Goal: Task Accomplishment & Management: Complete application form

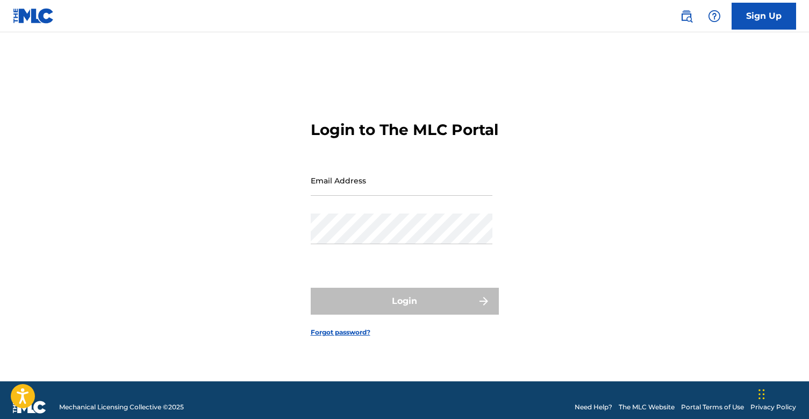
click at [420, 205] on div "Email Address" at bounding box center [402, 189] width 182 height 48
click at [417, 194] on input "Email Address" at bounding box center [402, 180] width 182 height 31
type input "[EMAIL_ADDRESS][DOMAIN_NAME]"
click at [404, 310] on button "Login" at bounding box center [405, 300] width 188 height 27
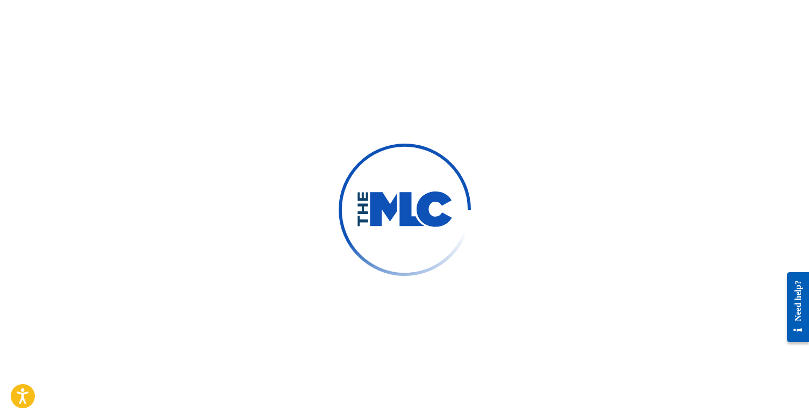
click at [406, 118] on div at bounding box center [404, 209] width 809 height 419
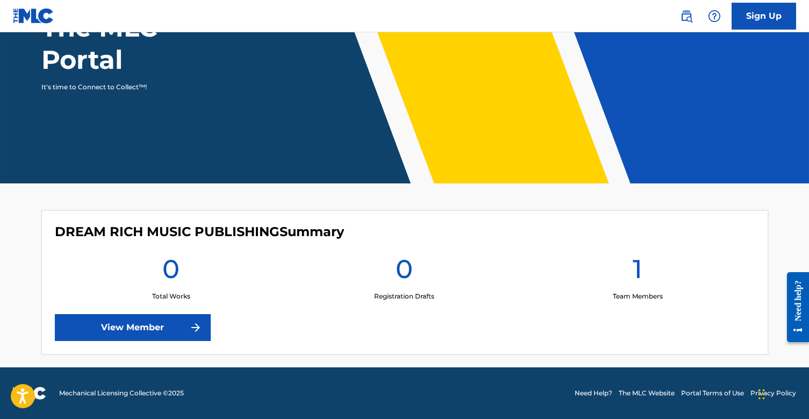
scroll to position [132, 0]
click at [142, 333] on link "View Member" at bounding box center [133, 327] width 156 height 27
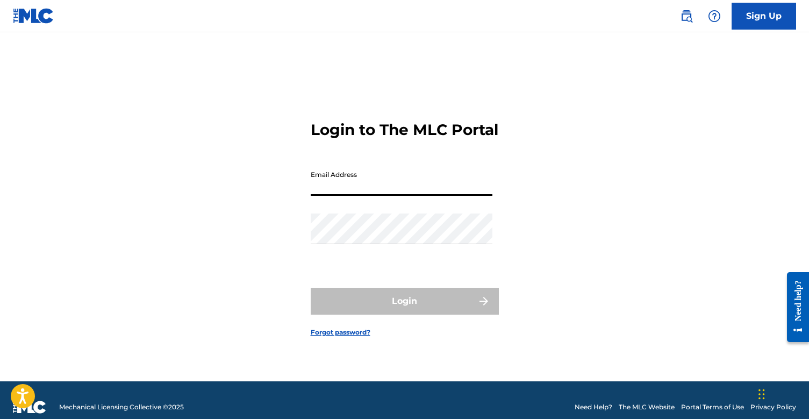
type input "[EMAIL_ADDRESS][DOMAIN_NAME]"
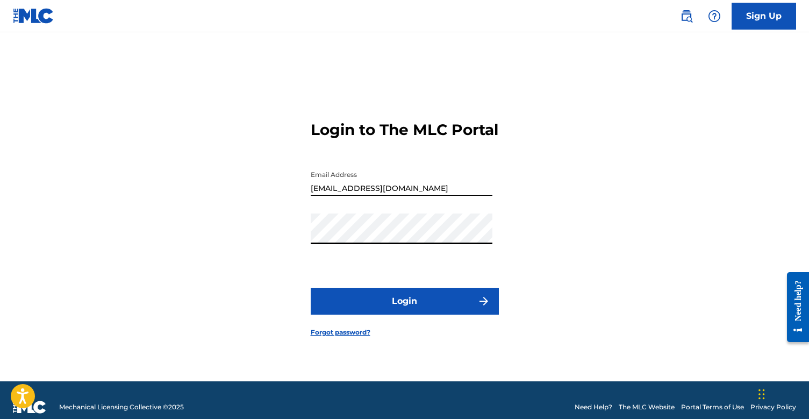
click at [406, 302] on button "Login" at bounding box center [405, 300] width 188 height 27
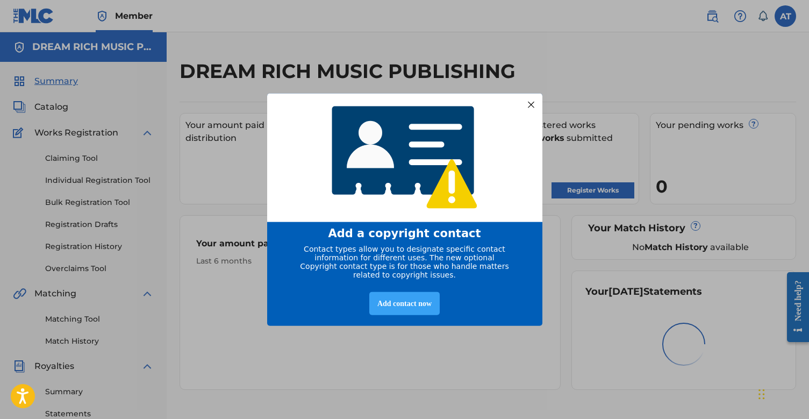
click at [398, 312] on div "Add contact now" at bounding box center [404, 303] width 70 height 23
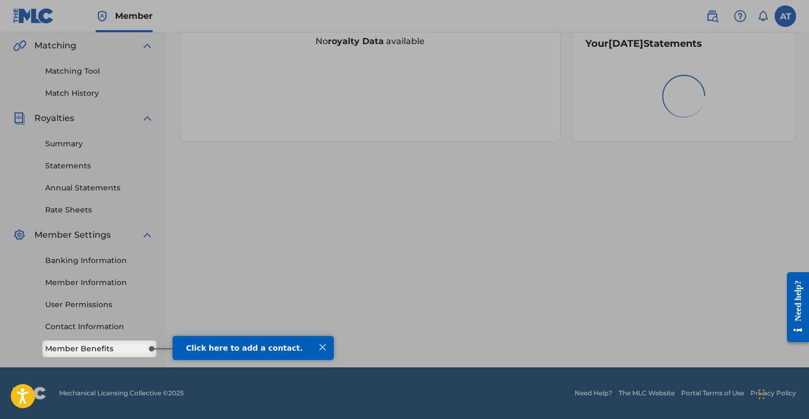
scroll to position [248, 0]
click at [98, 351] on link "Member Benefits" at bounding box center [99, 348] width 109 height 11
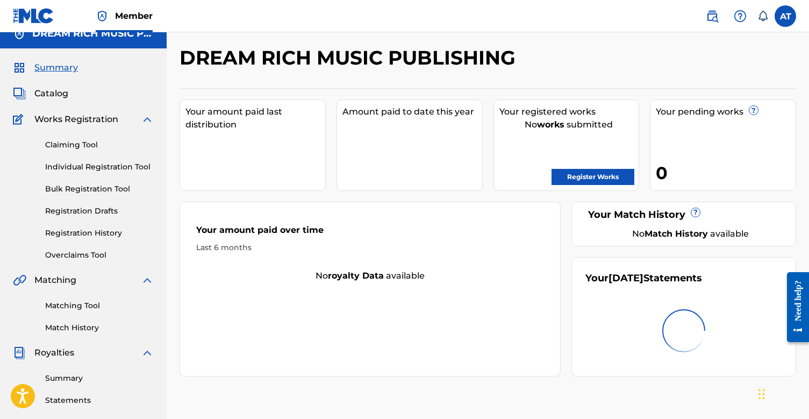
scroll to position [20, 0]
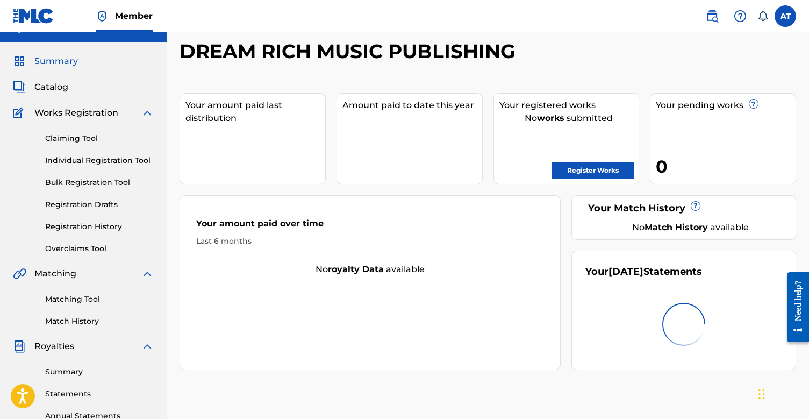
click at [82, 138] on link "Claiming Tool" at bounding box center [99, 138] width 109 height 11
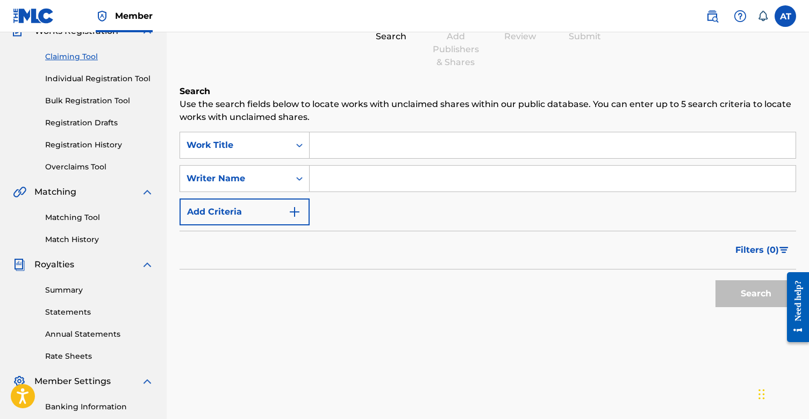
scroll to position [68, 0]
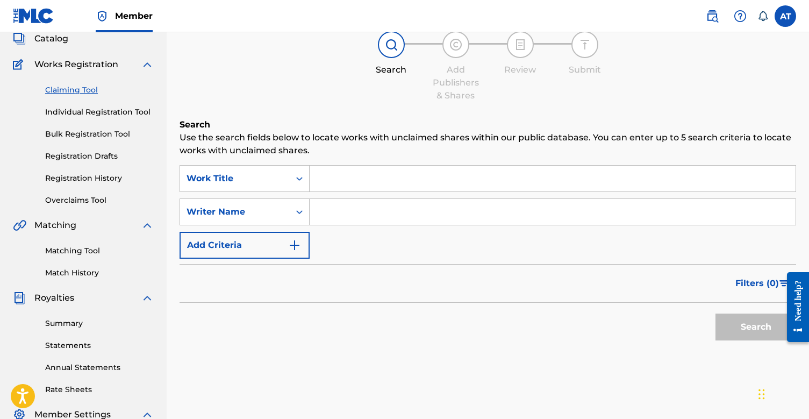
click at [355, 177] on input "Search Form" at bounding box center [553, 179] width 486 height 26
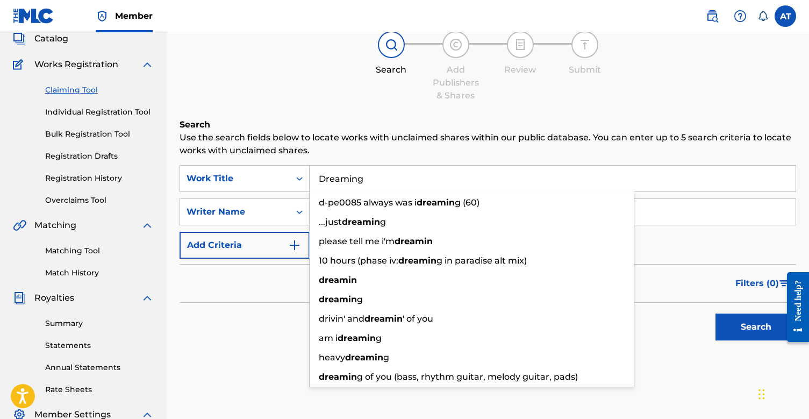
drag, startPoint x: 355, startPoint y: 177, endPoint x: 356, endPoint y: 150, distance: 26.9
click at [356, 150] on p "Use the search fields below to locate works with unclaimed shares within our pu…" at bounding box center [487, 144] width 616 height 26
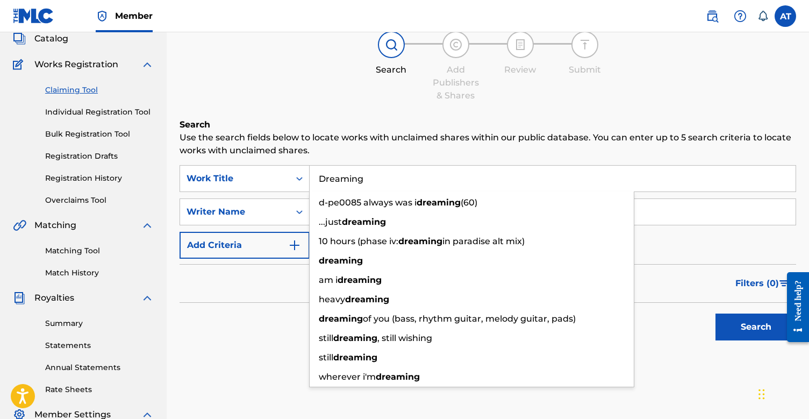
click at [363, 177] on input "Dreaming" at bounding box center [553, 179] width 486 height 26
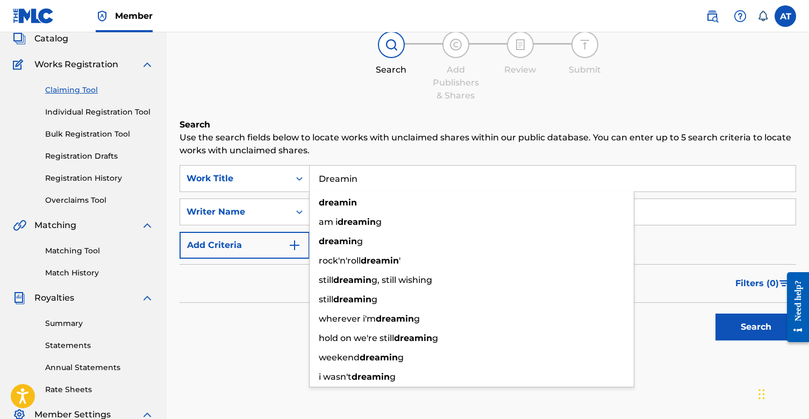
type input "Dreamin"
click at [285, 163] on div "Search Use the search fields below to locate works with unclaimed shares within…" at bounding box center [487, 258] width 616 height 281
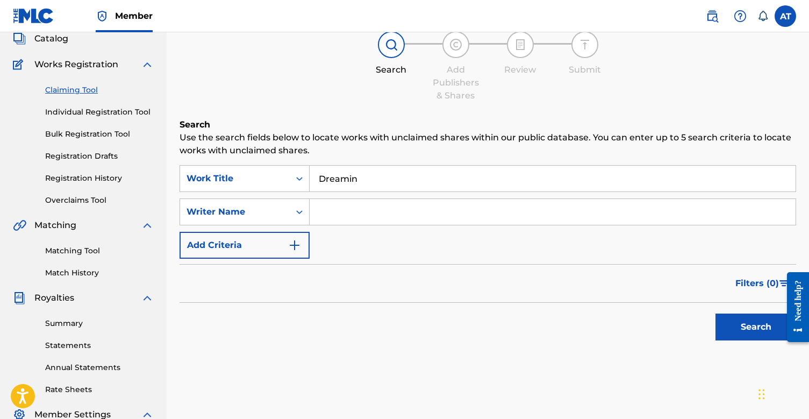
click at [337, 215] on input "Search Form" at bounding box center [553, 212] width 486 height 26
click at [750, 322] on button "Search" at bounding box center [755, 326] width 81 height 27
click at [397, 207] on input "[PERSON_NAME]" at bounding box center [553, 212] width 486 height 26
type input "[PERSON_NAME]"
click at [752, 336] on button "Search" at bounding box center [755, 326] width 81 height 27
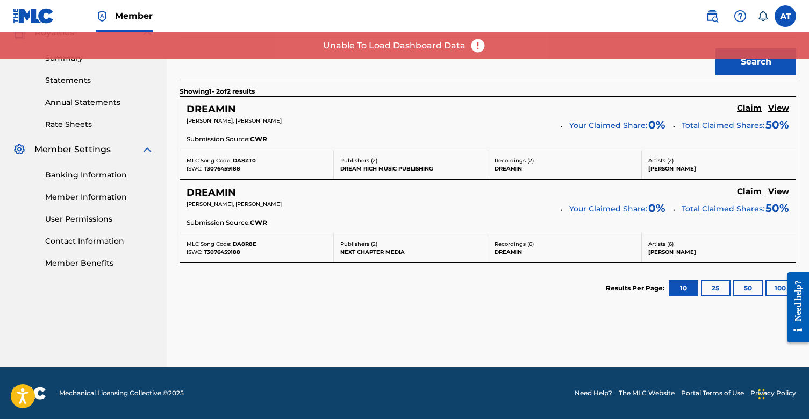
scroll to position [333, 0]
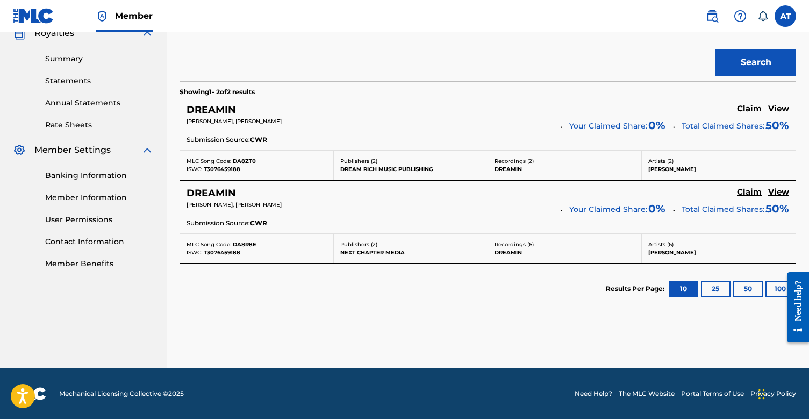
click at [749, 109] on h5 "Claim" at bounding box center [749, 109] width 25 height 10
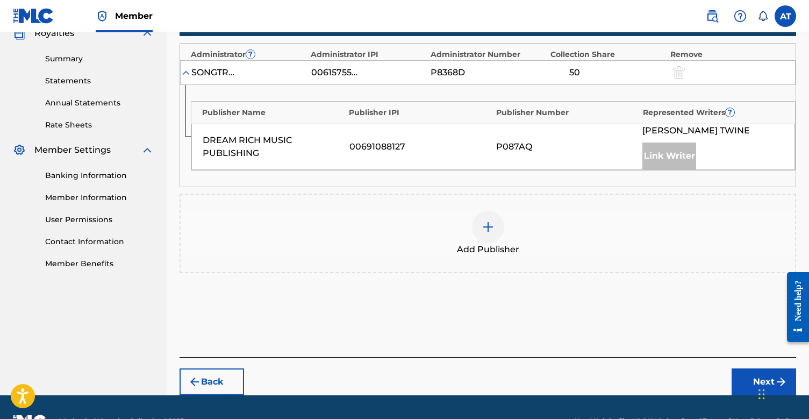
scroll to position [300, 0]
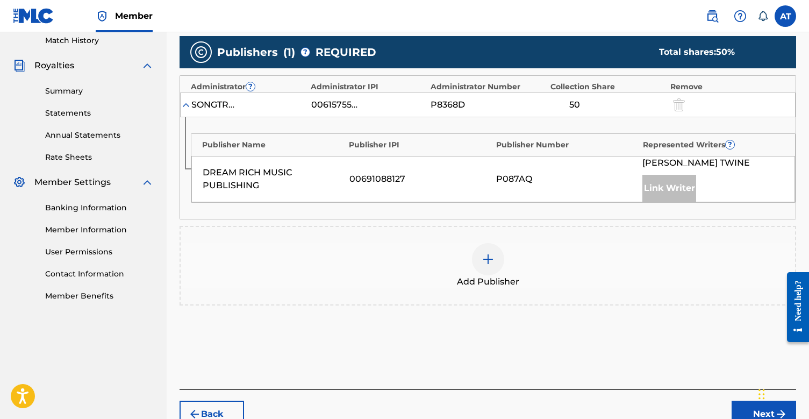
click at [671, 186] on div "Link Writer" at bounding box center [669, 188] width 54 height 27
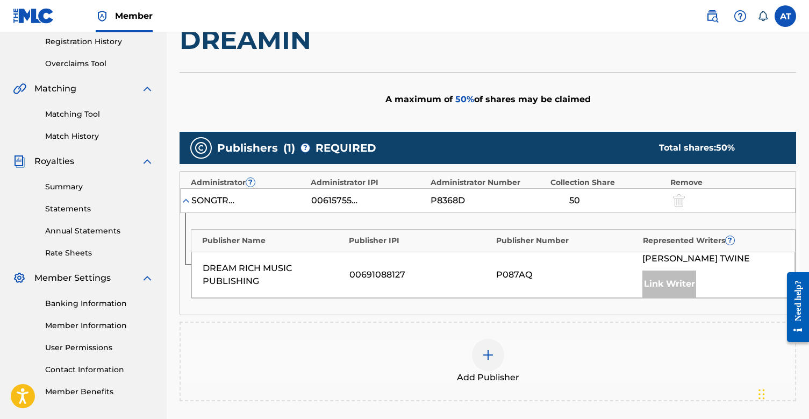
scroll to position [200, 0]
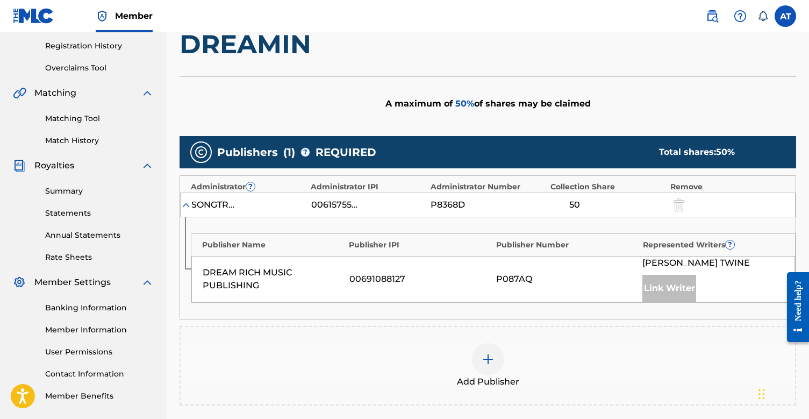
click at [665, 296] on div "Link Writer" at bounding box center [669, 288] width 54 height 27
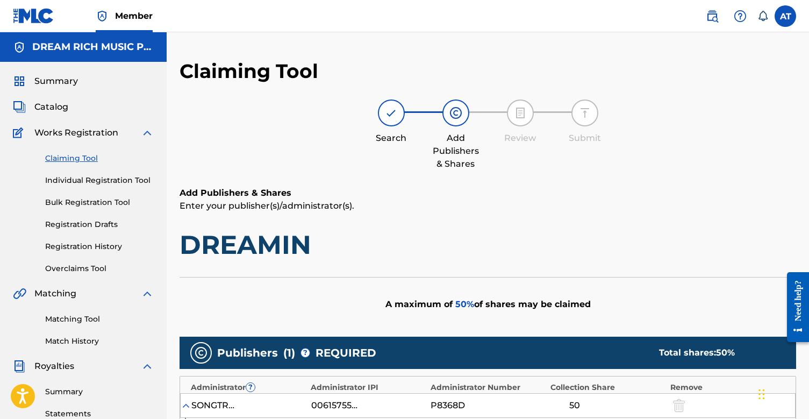
scroll to position [0, 0]
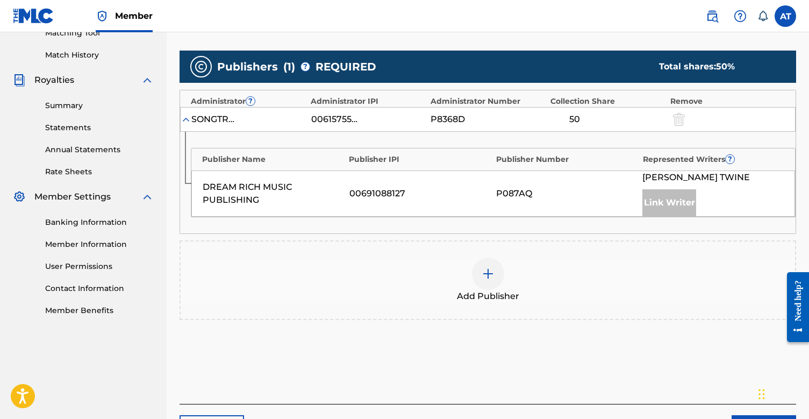
click at [241, 195] on div "DREAM RICH MUSIC PUBLISHING" at bounding box center [273, 194] width 141 height 26
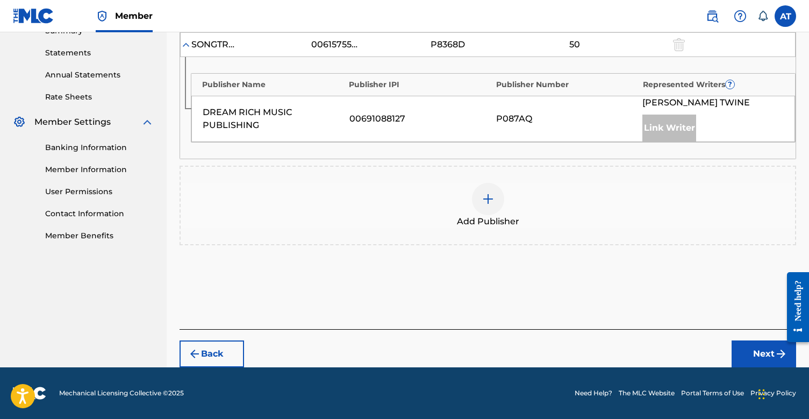
scroll to position [360, 0]
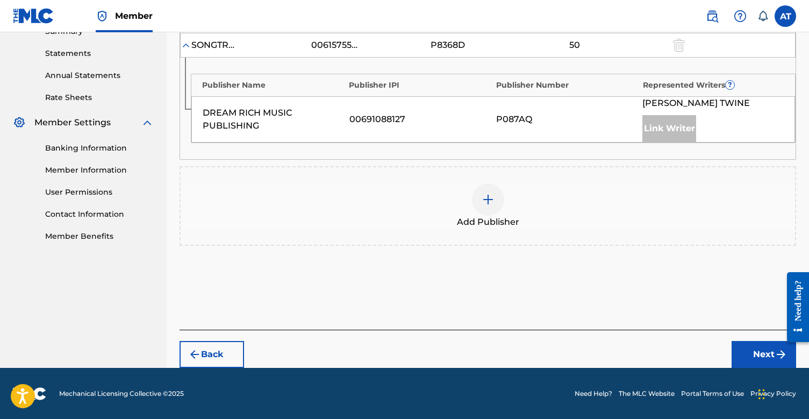
click at [755, 345] on button "Next" at bounding box center [763, 354] width 64 height 27
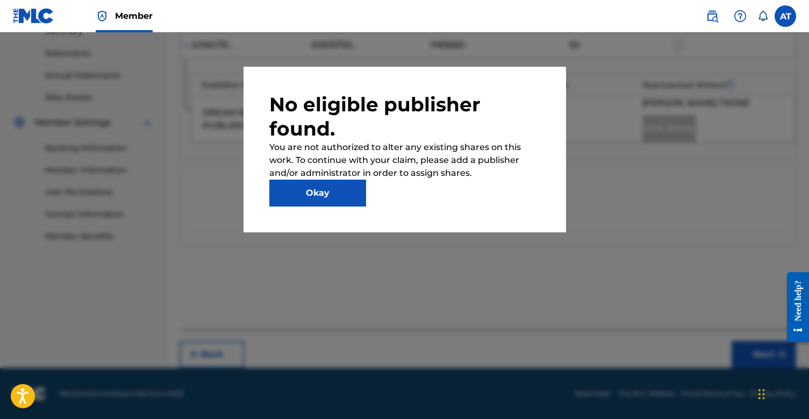
click at [313, 200] on button "Okay" at bounding box center [317, 192] width 97 height 27
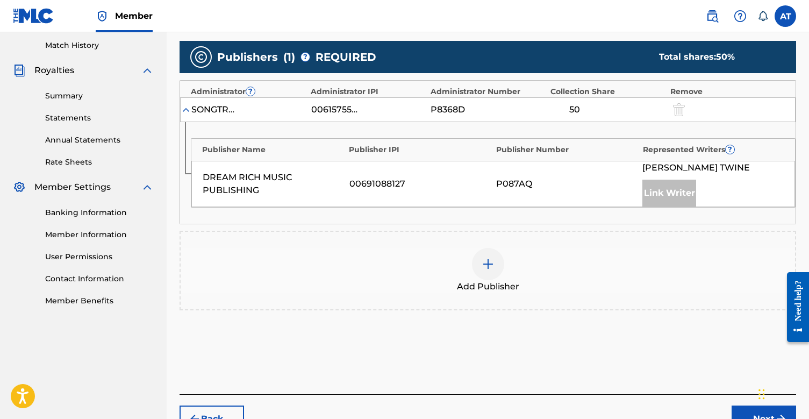
scroll to position [275, 0]
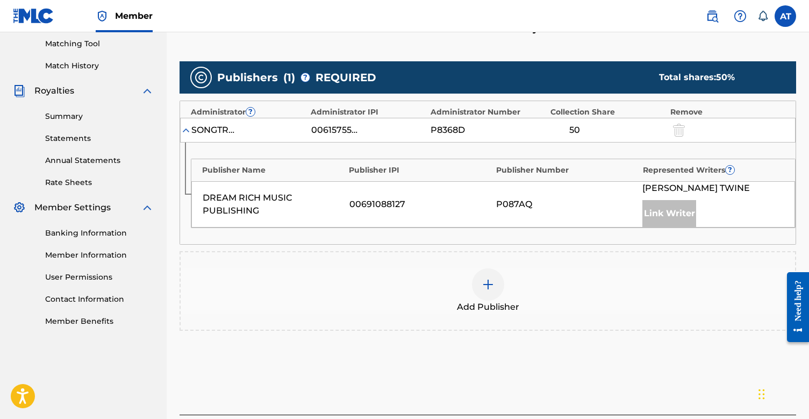
click at [251, 214] on div "DREAM RICH MUSIC PUBLISHING" at bounding box center [273, 204] width 141 height 26
click at [244, 200] on div "DREAM RICH MUSIC PUBLISHING" at bounding box center [273, 204] width 141 height 26
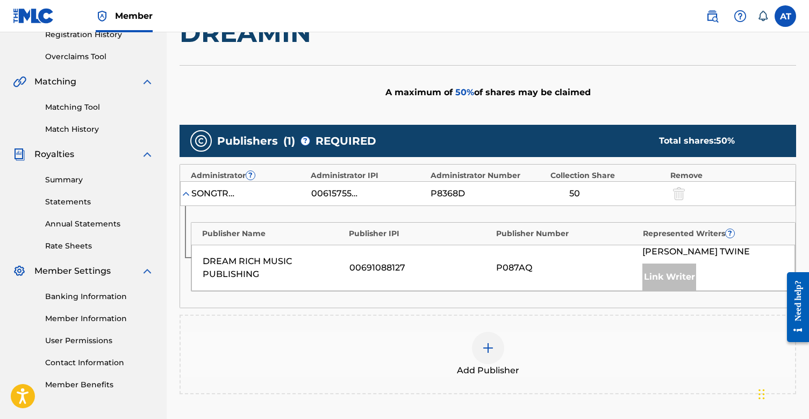
scroll to position [226, 0]
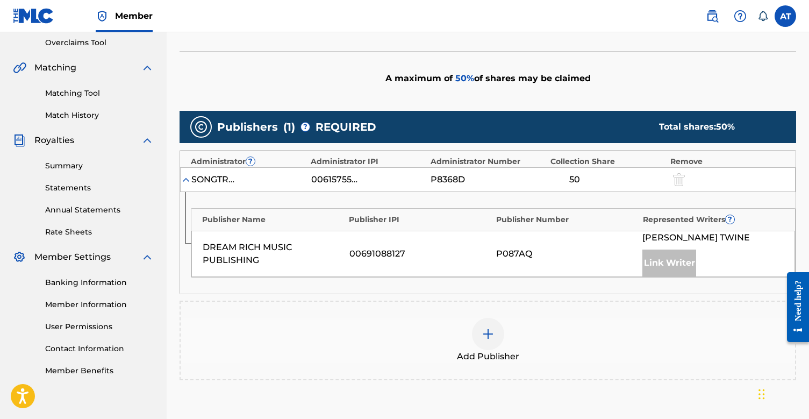
click at [490, 332] on img at bounding box center [487, 333] width 13 height 13
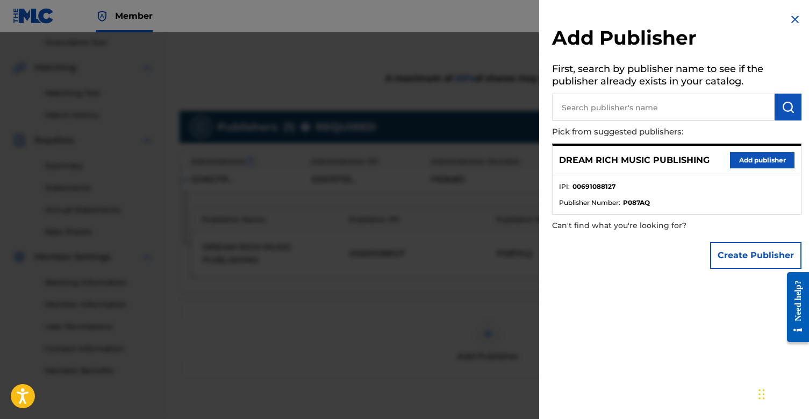
click at [764, 161] on button "Add publisher" at bounding box center [762, 160] width 64 height 16
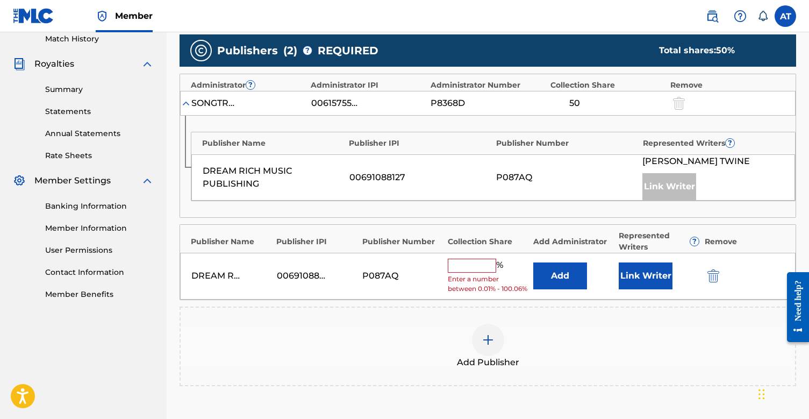
scroll to position [351, 0]
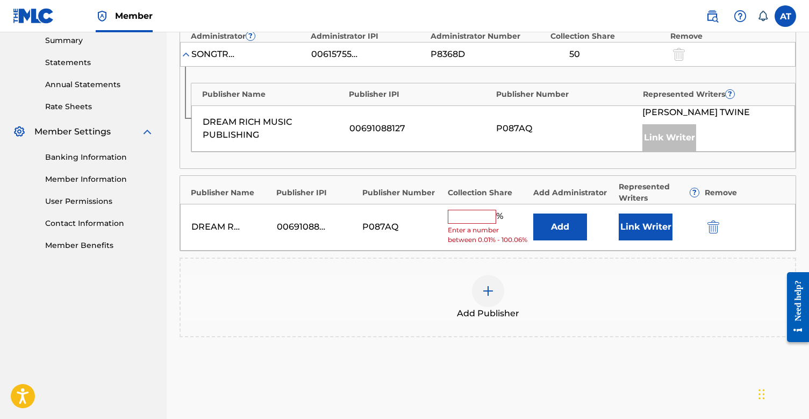
click at [473, 216] on input "text" at bounding box center [472, 217] width 48 height 14
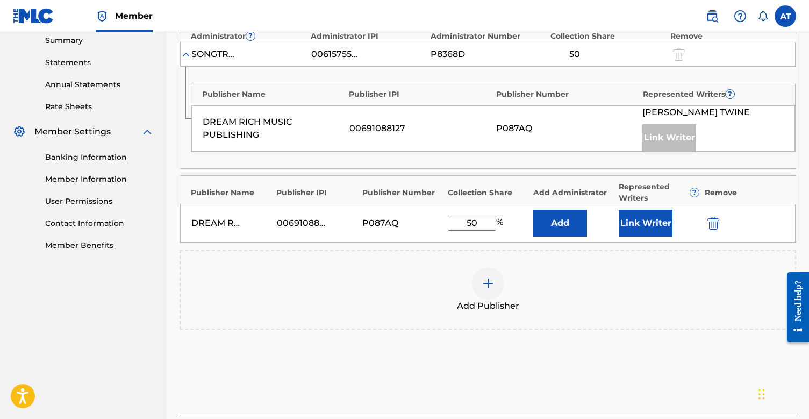
type input "50"
click at [653, 225] on button "Link Writer" at bounding box center [646, 223] width 54 height 27
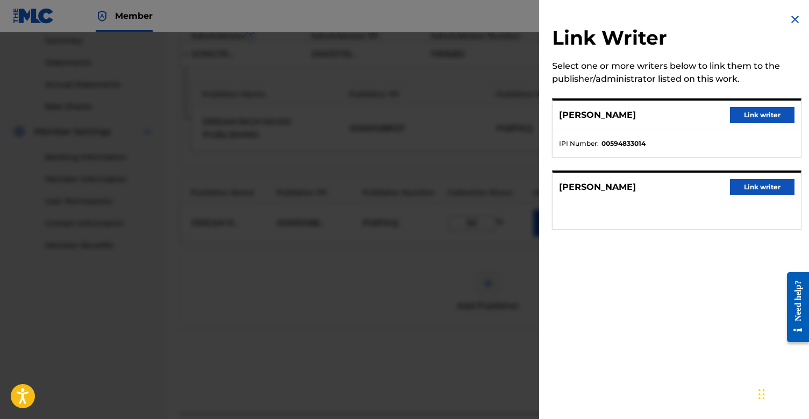
click at [762, 117] on button "Link writer" at bounding box center [762, 115] width 64 height 16
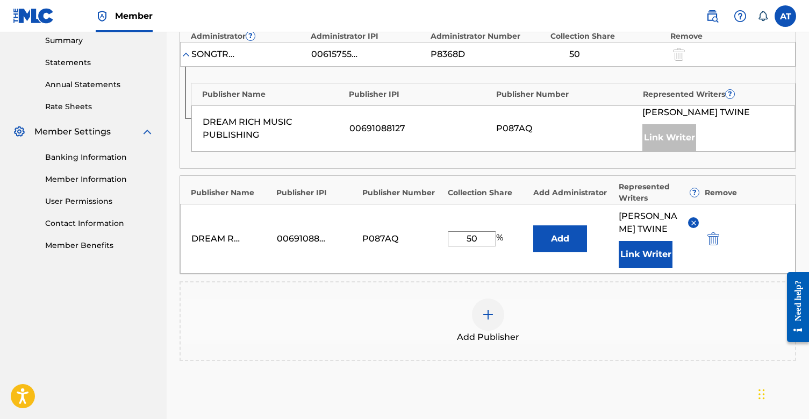
click at [718, 241] on img "submit" at bounding box center [713, 238] width 12 height 13
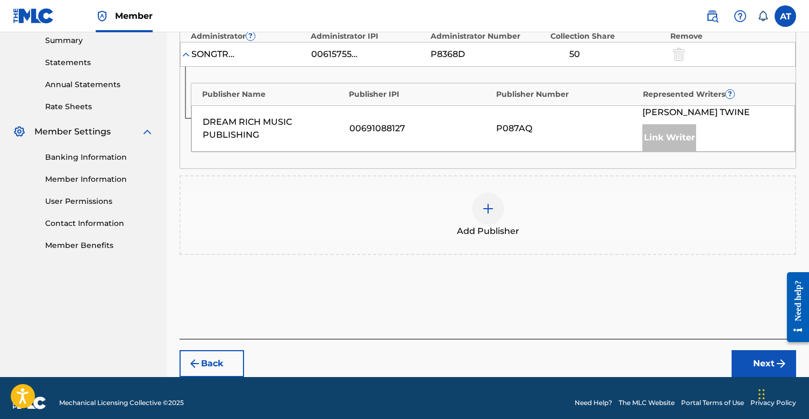
click at [498, 204] on div at bounding box center [488, 208] width 32 height 32
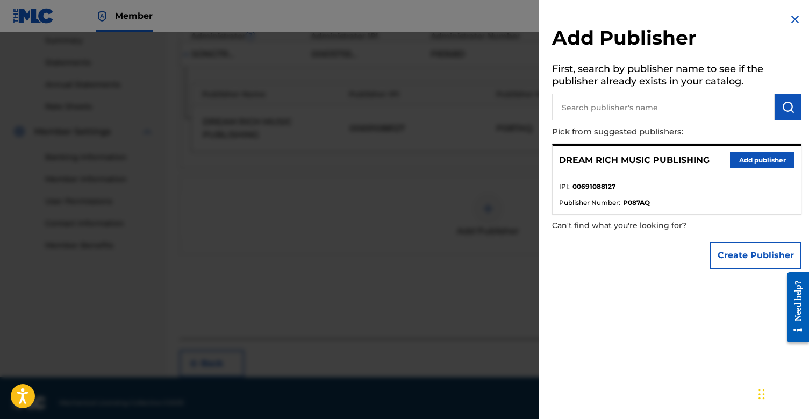
click at [607, 107] on input "text" at bounding box center [663, 107] width 222 height 27
type input "next chapter media"
click at [786, 109] on img "submit" at bounding box center [787, 106] width 13 height 13
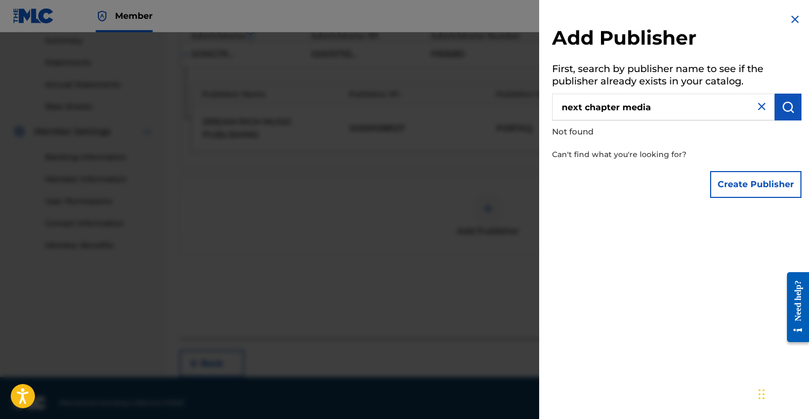
click at [751, 181] on button "Create Publisher" at bounding box center [755, 184] width 91 height 27
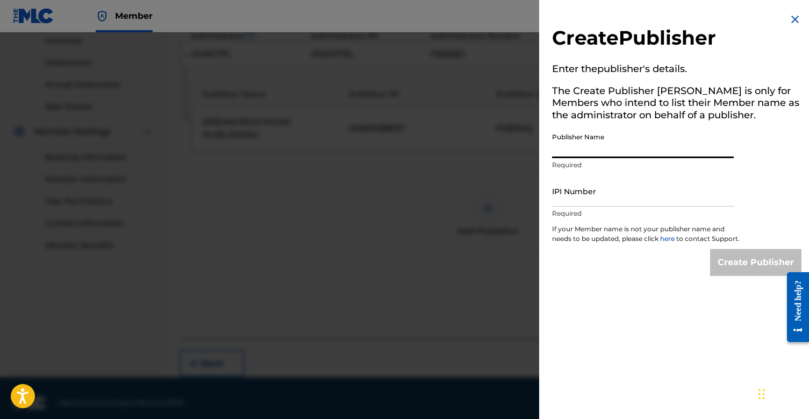
click at [592, 141] on input "Publisher Name" at bounding box center [643, 142] width 182 height 31
type input "Next Chapter Media"
click at [583, 193] on input "IPI Number" at bounding box center [643, 191] width 182 height 31
paste input "516221588"
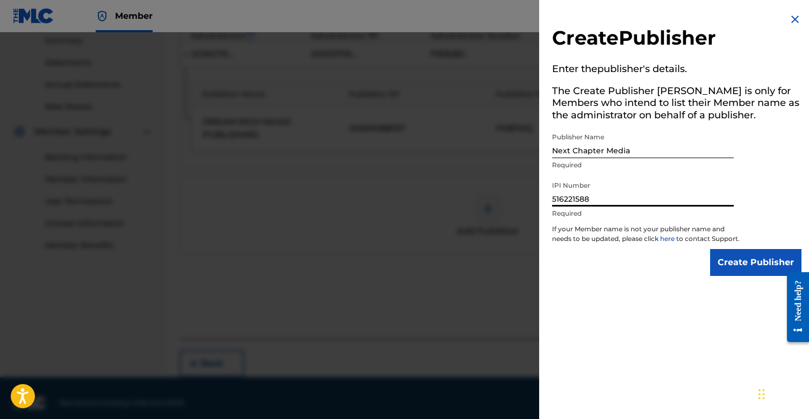
type input "516221588"
click at [760, 268] on input "Create Publisher" at bounding box center [755, 262] width 91 height 27
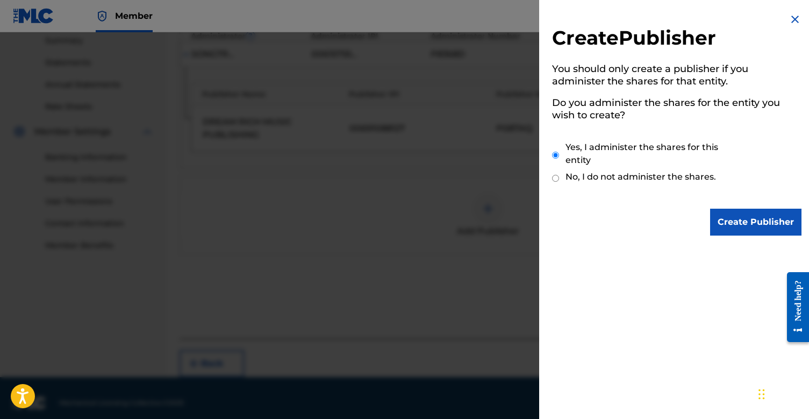
click at [610, 178] on label "No, I do not administer the shares." at bounding box center [640, 176] width 150 height 13
click at [559, 178] on input "No, I do not administer the shares." at bounding box center [555, 178] width 7 height 10
radio input "true"
click at [756, 217] on input "Create Publisher" at bounding box center [755, 222] width 91 height 27
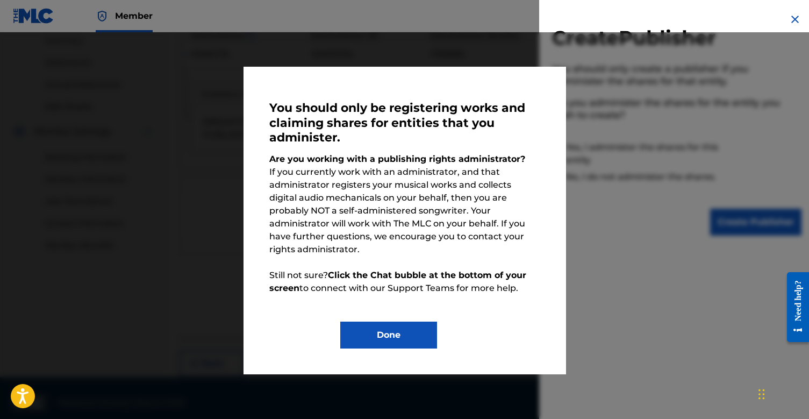
click at [400, 321] on button "Done" at bounding box center [388, 334] width 97 height 27
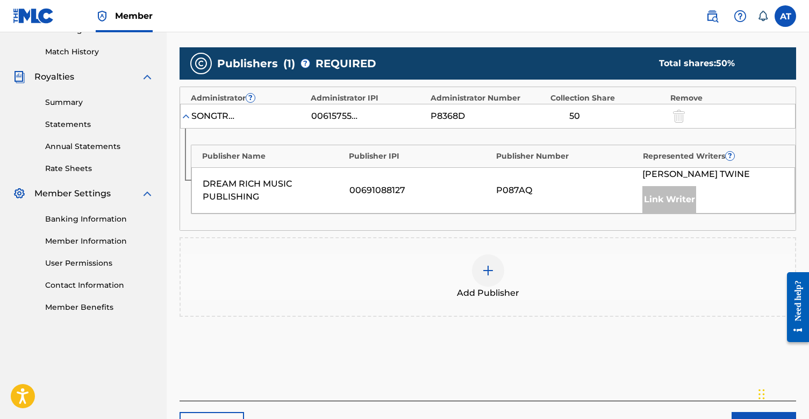
scroll to position [290, 0]
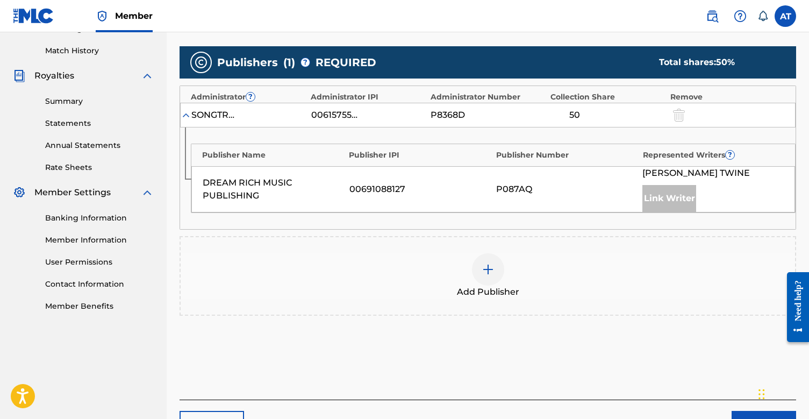
click at [495, 261] on div at bounding box center [488, 269] width 32 height 32
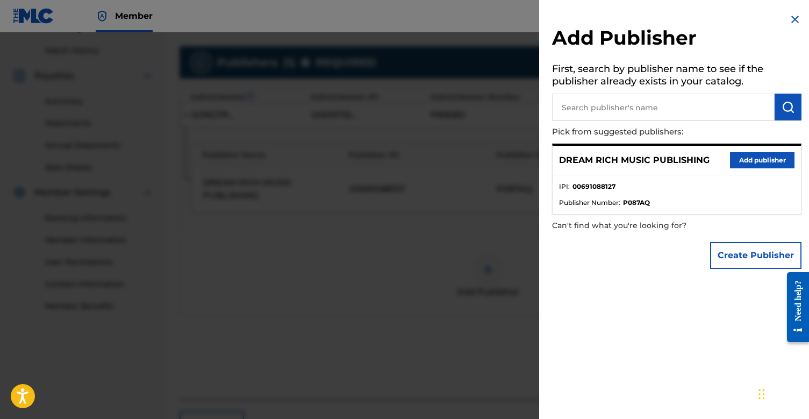
click at [616, 102] on input "text" at bounding box center [663, 107] width 222 height 27
type input "next chapter media"
click at [785, 107] on img "submit" at bounding box center [787, 106] width 13 height 13
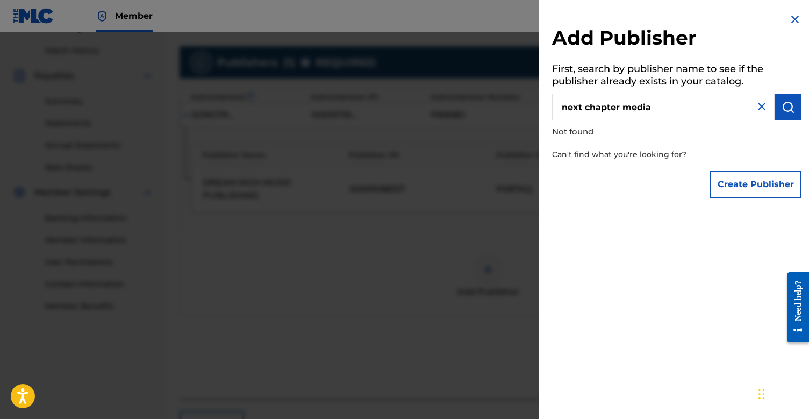
click at [737, 182] on button "Create Publisher" at bounding box center [755, 184] width 91 height 27
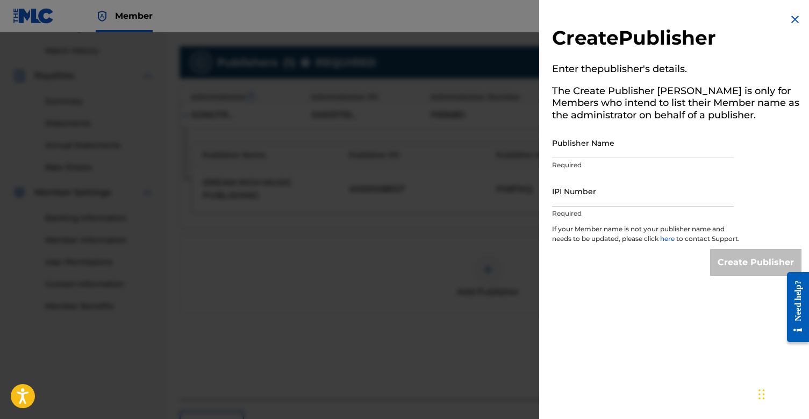
click at [598, 145] on input "Publisher Name" at bounding box center [643, 142] width 182 height 31
type input "next chapter media"
click at [585, 186] on input "IPI Number" at bounding box center [643, 191] width 182 height 31
paste input "516221588"
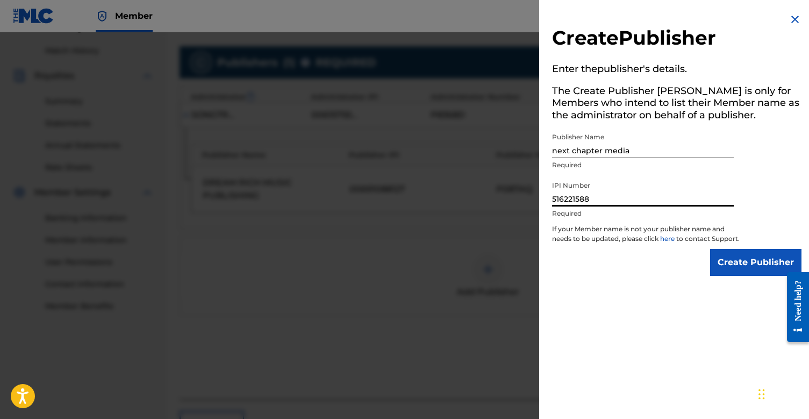
type input "516221588"
click at [752, 265] on input "Create Publisher" at bounding box center [755, 262] width 91 height 27
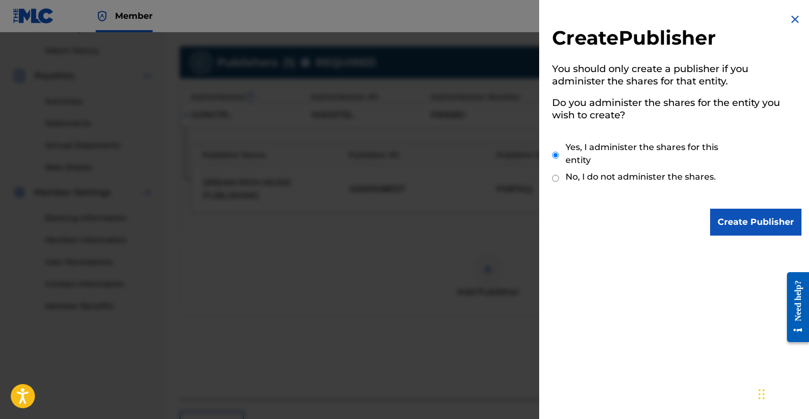
click at [757, 222] on input "Create Publisher" at bounding box center [755, 222] width 91 height 27
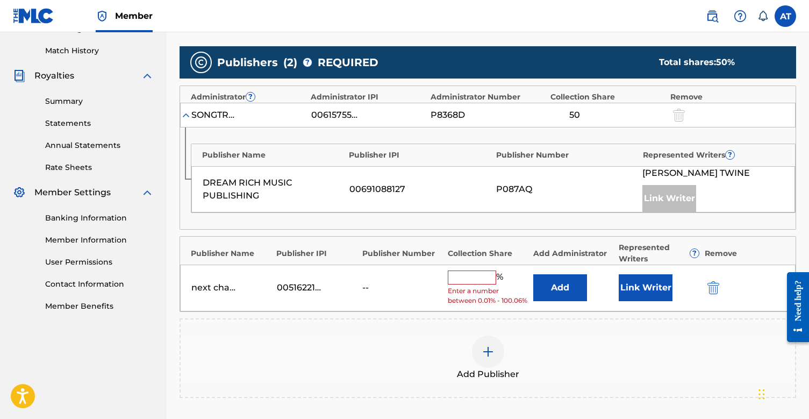
click at [476, 270] on input "text" at bounding box center [472, 277] width 48 height 14
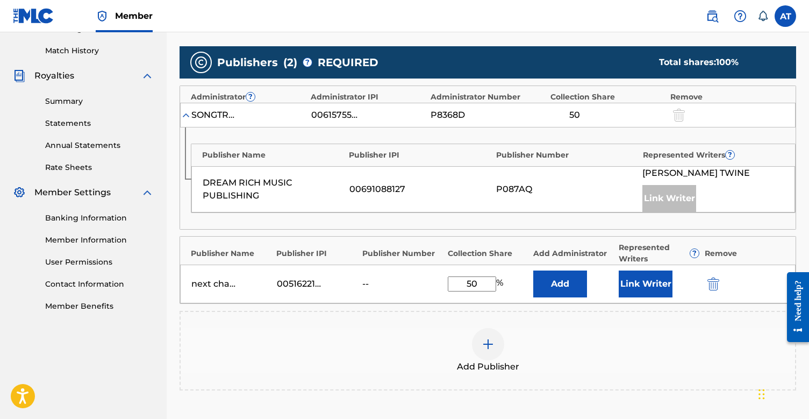
type input "50"
click at [652, 289] on button "Link Writer" at bounding box center [646, 283] width 54 height 27
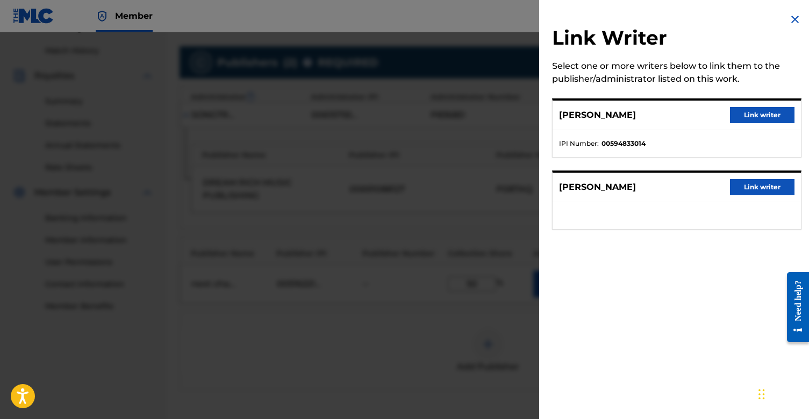
click at [756, 189] on button "Link writer" at bounding box center [762, 187] width 64 height 16
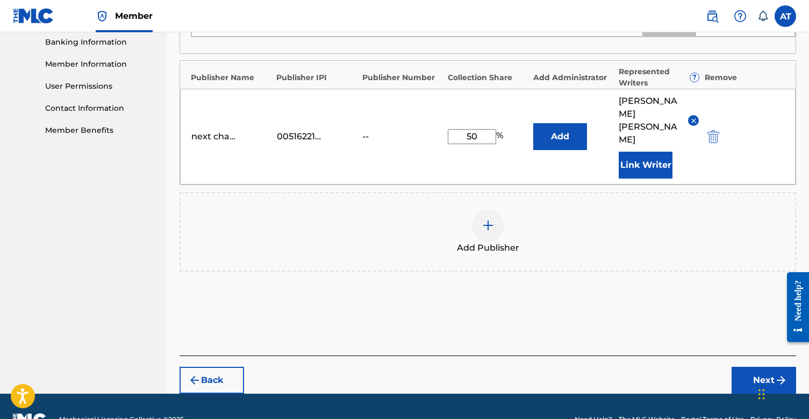
click at [756, 366] on button "Next" at bounding box center [763, 379] width 64 height 27
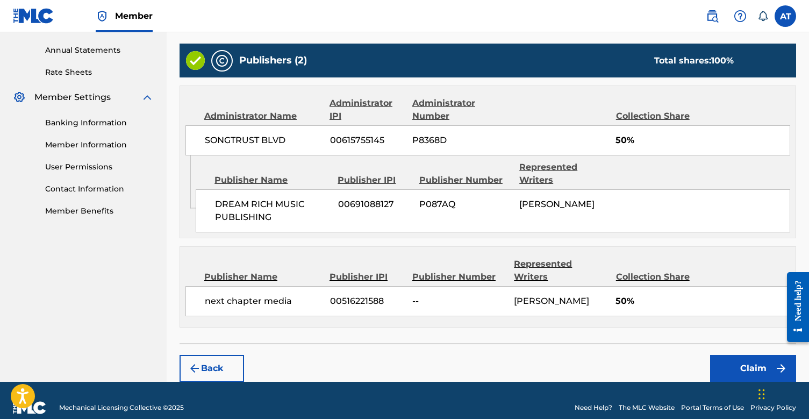
scroll to position [385, 0]
